Goal: Task Accomplishment & Management: Manage account settings

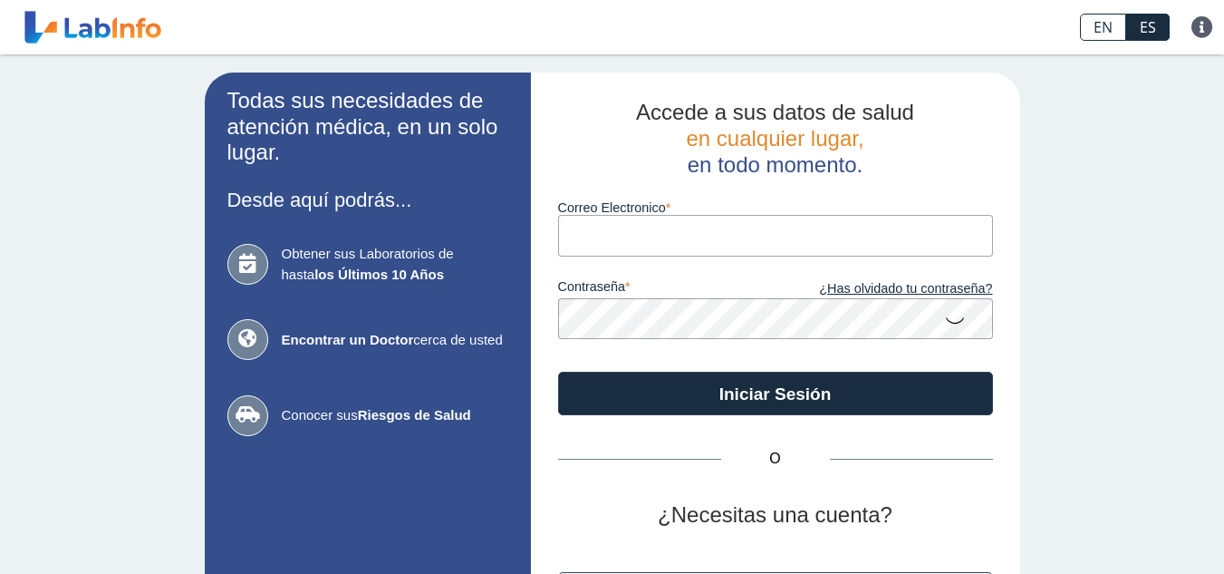
click at [736, 239] on input "Correo Electronico" at bounding box center [775, 235] width 435 height 41
type input "[EMAIL_ADDRESS][DOMAIN_NAME]"
click at [558, 372] on button "Iniciar Sesión" at bounding box center [775, 393] width 435 height 43
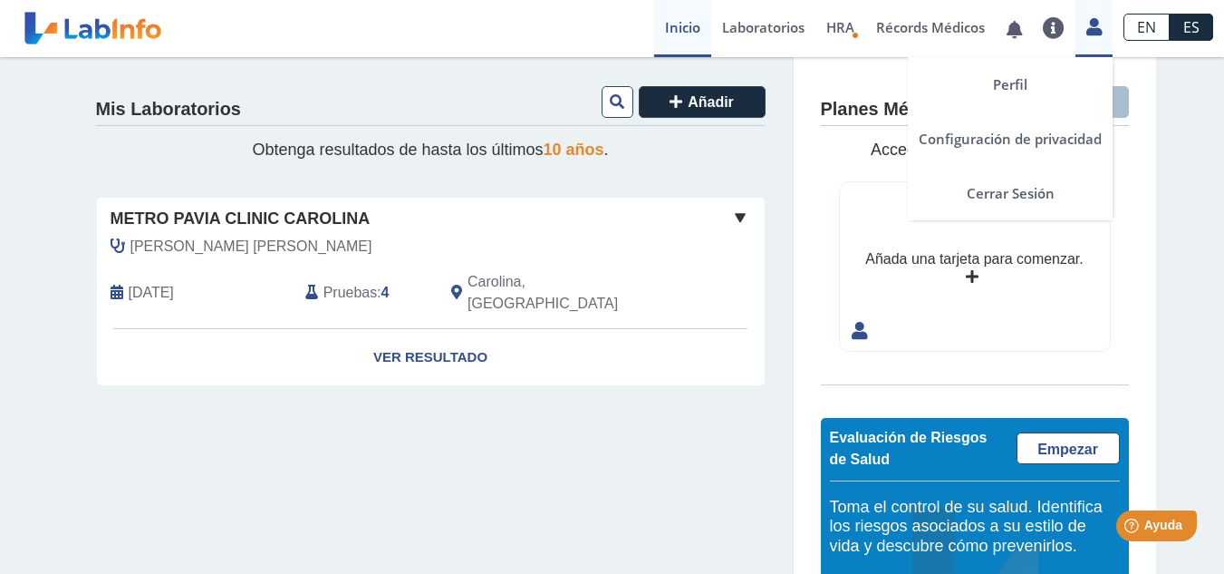
click at [1101, 32] on icon at bounding box center [1094, 27] width 15 height 14
click at [1008, 188] on link "Cerrar Sesión" at bounding box center [1010, 193] width 205 height 54
